Goal: Task Accomplishment & Management: Use online tool/utility

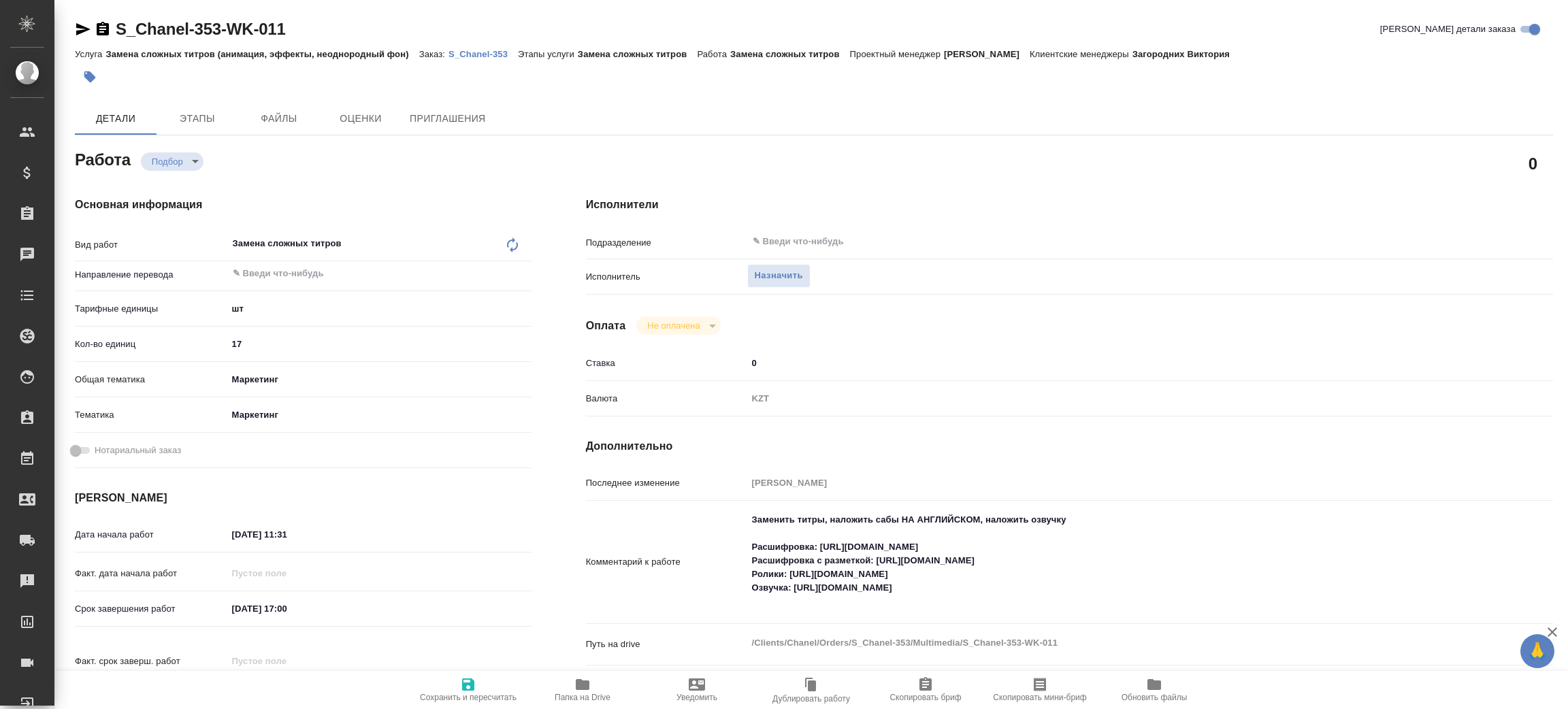
type textarea "x"
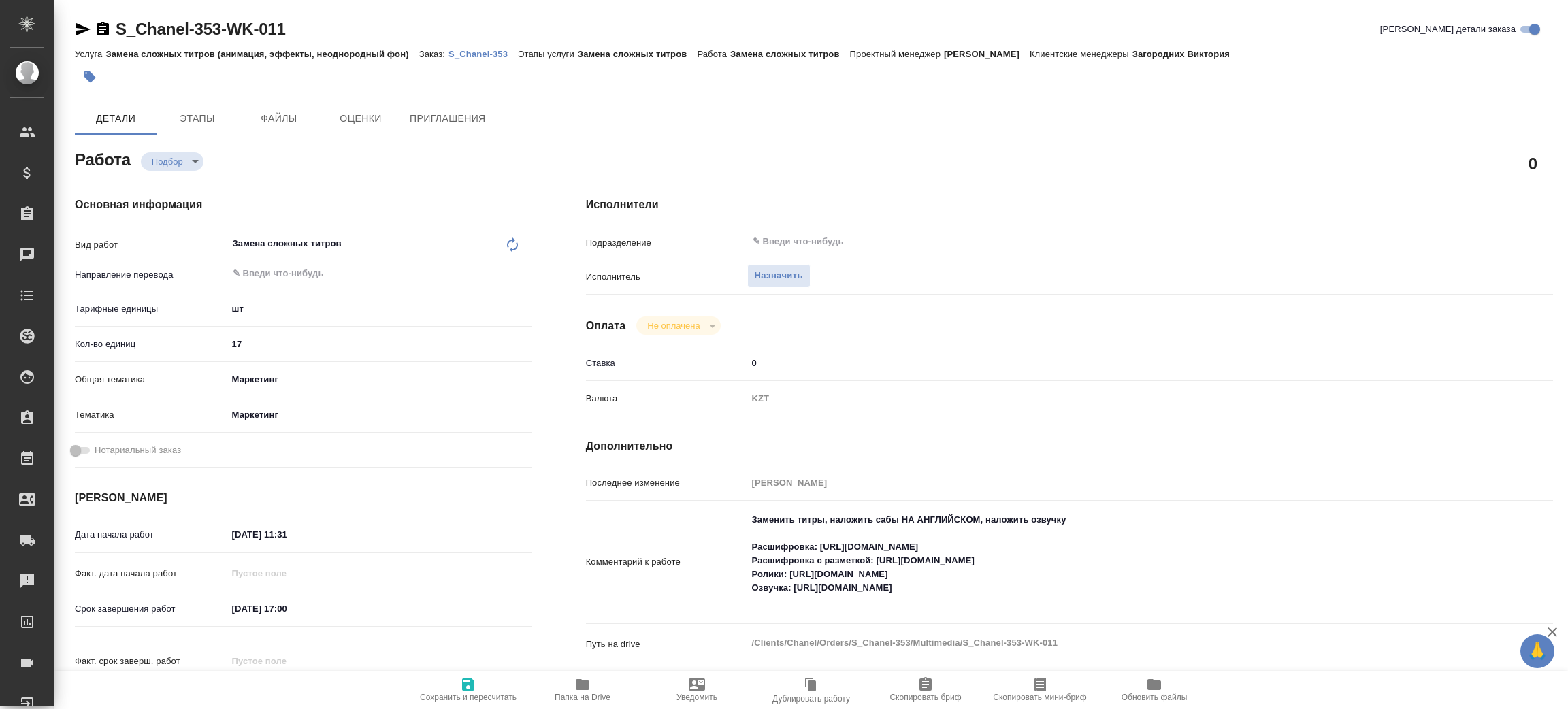
type textarea "x"
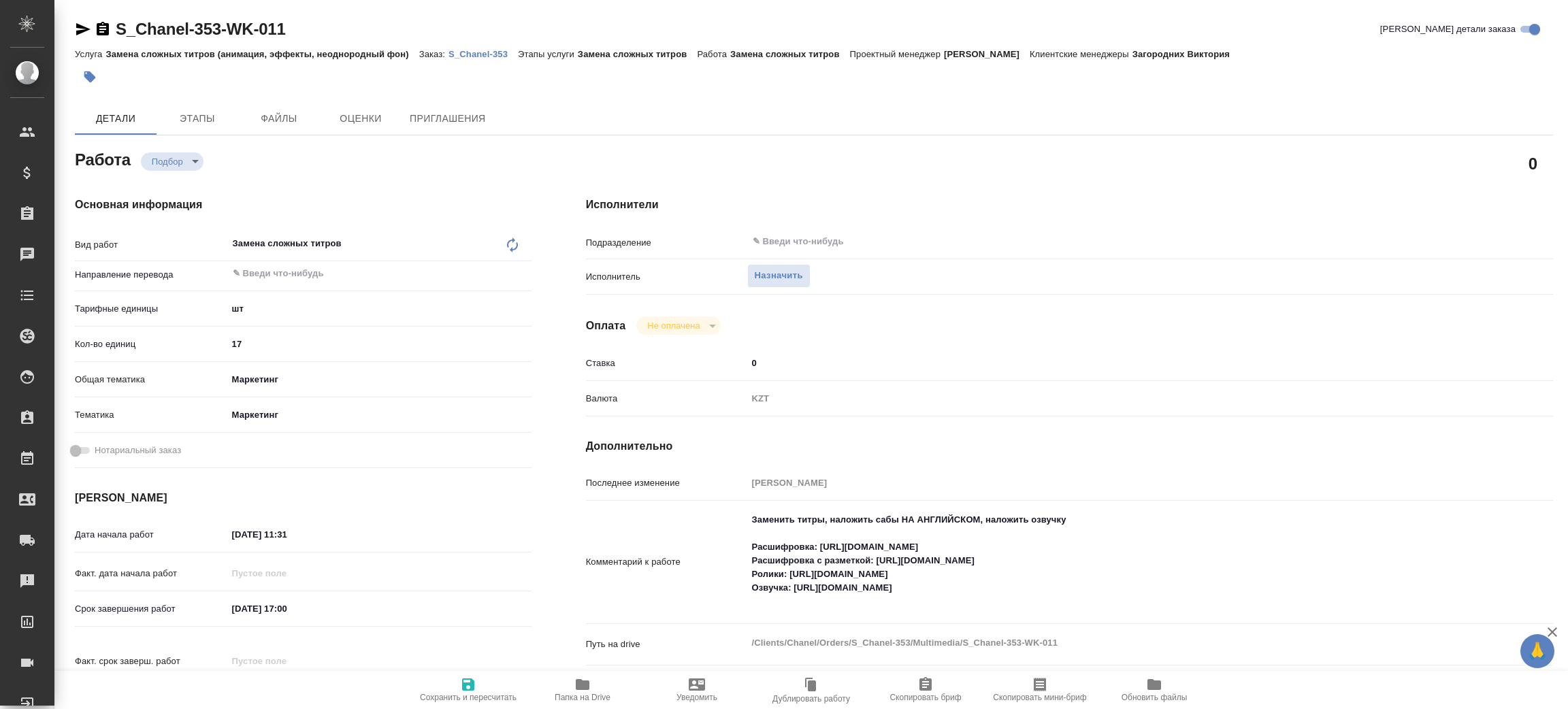
type textarea "x"
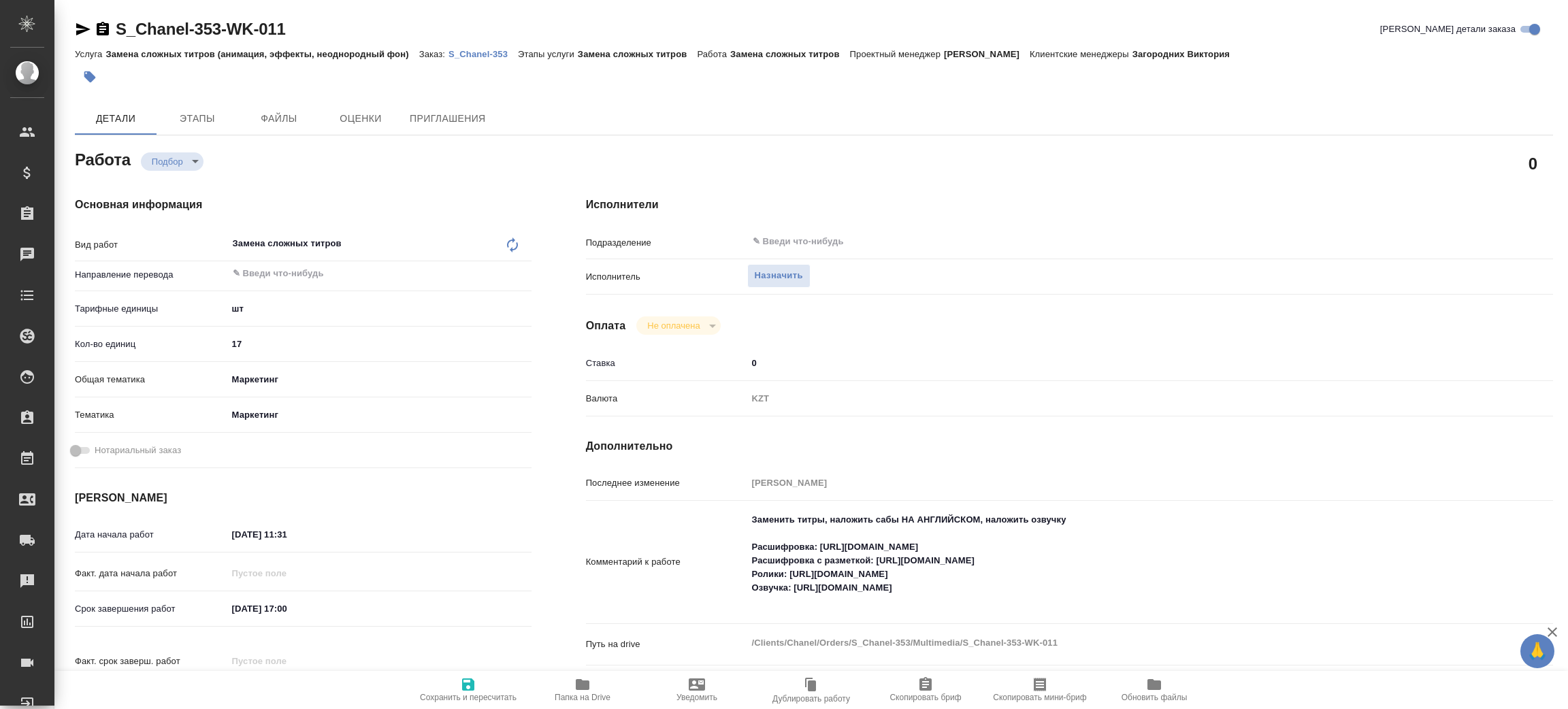
type textarea "x"
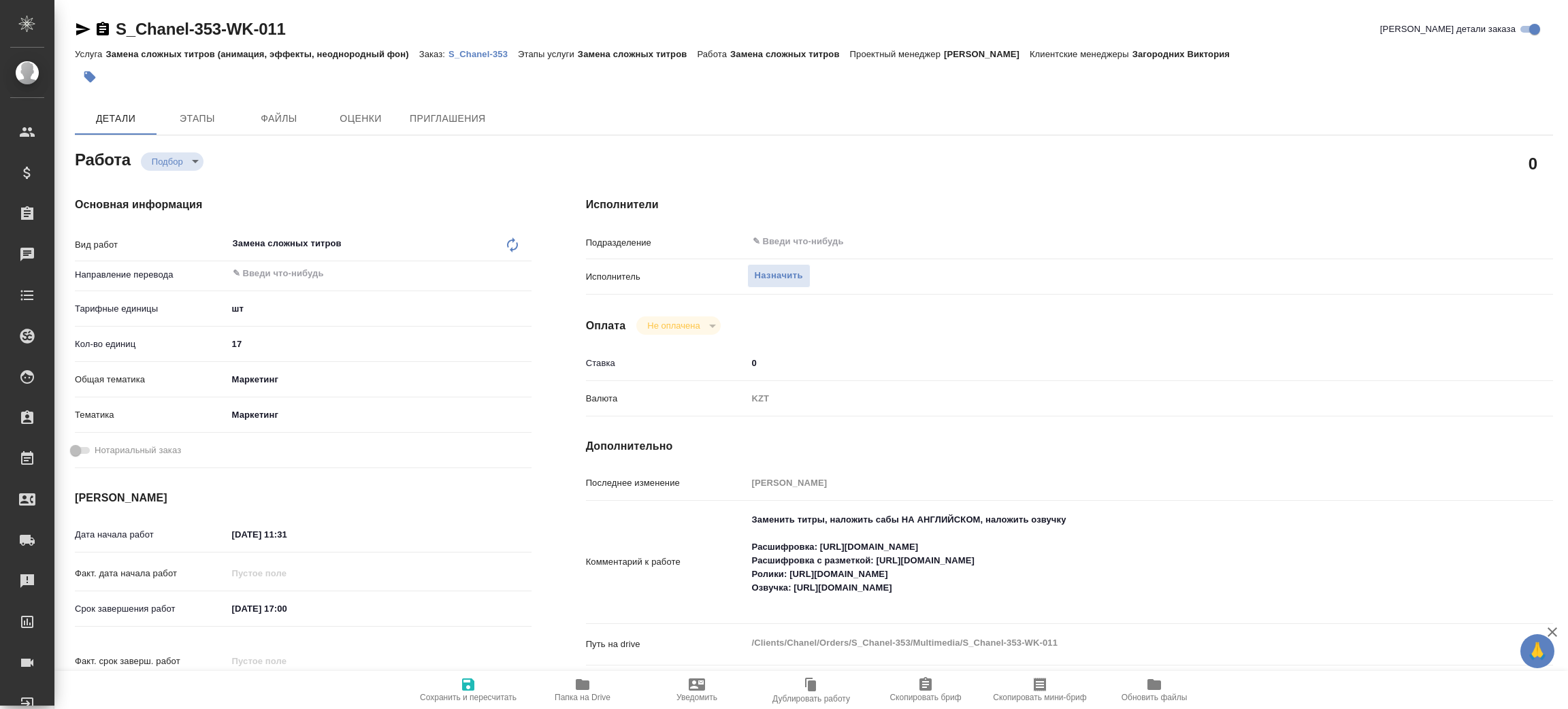
click at [583, 684] on icon "button" at bounding box center [583, 684] width 14 height 11
